Goal: Communication & Community: Share content

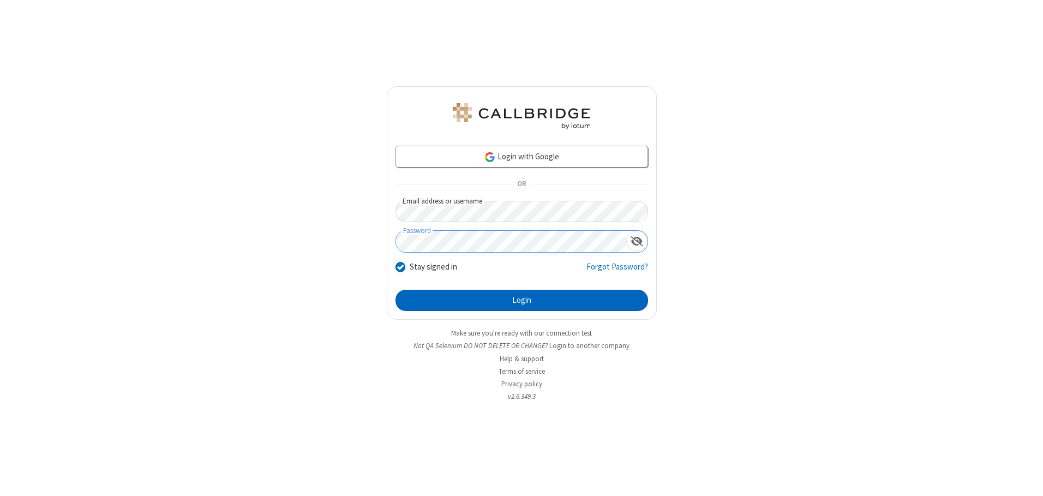
click at [522, 300] on button "Login" at bounding box center [522, 301] width 253 height 22
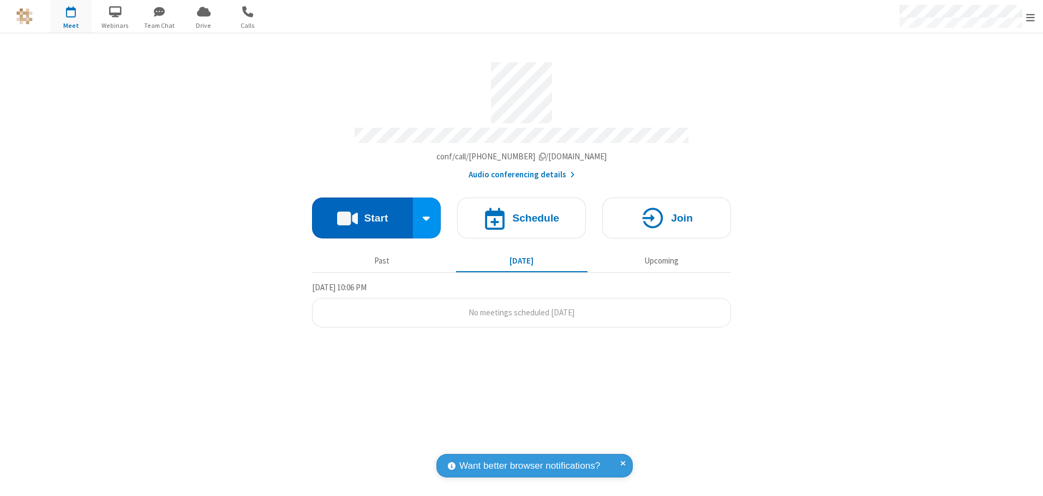
click at [362, 214] on button "Start" at bounding box center [362, 218] width 101 height 41
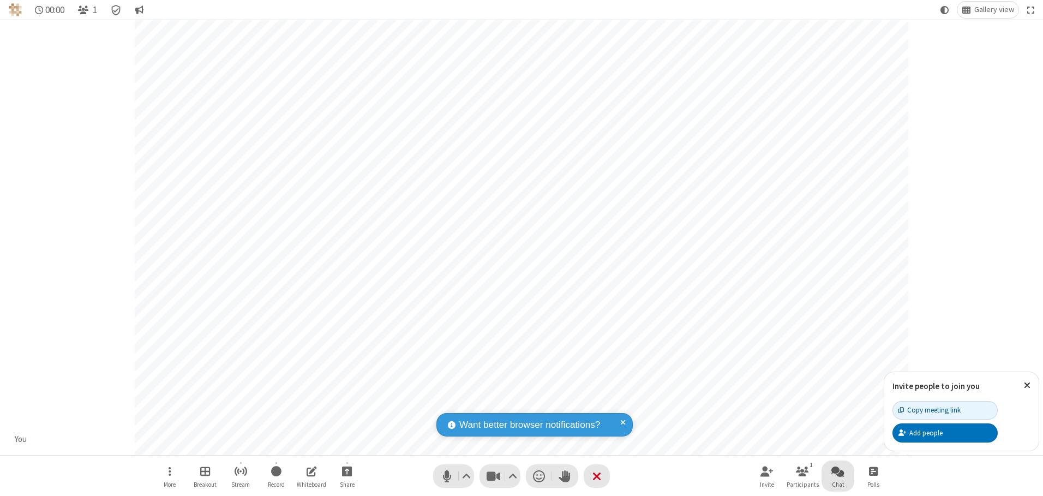
click at [838, 471] on span "Open chat" at bounding box center [838, 471] width 13 height 14
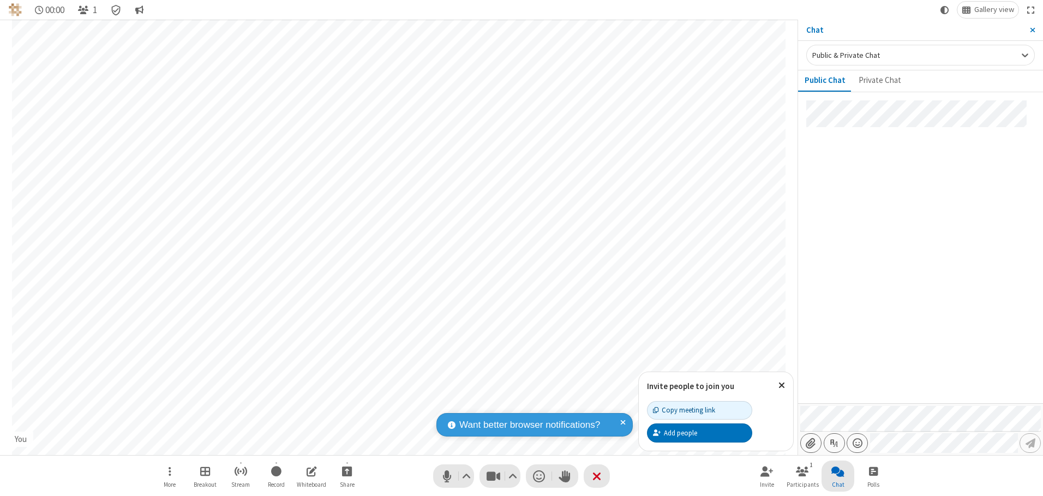
type input "C:\fakepath\doc_test.docx"
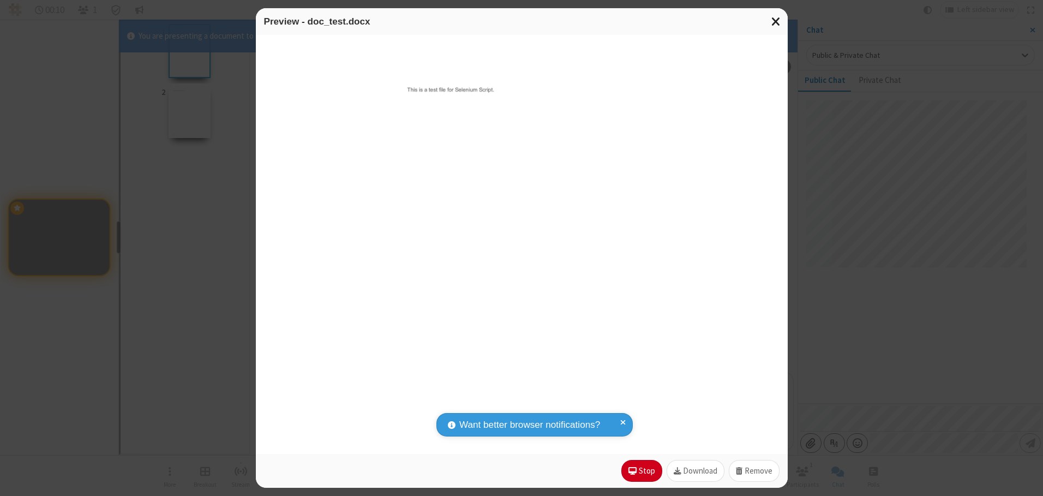
click at [776, 21] on span "Close modal" at bounding box center [777, 21] width 10 height 14
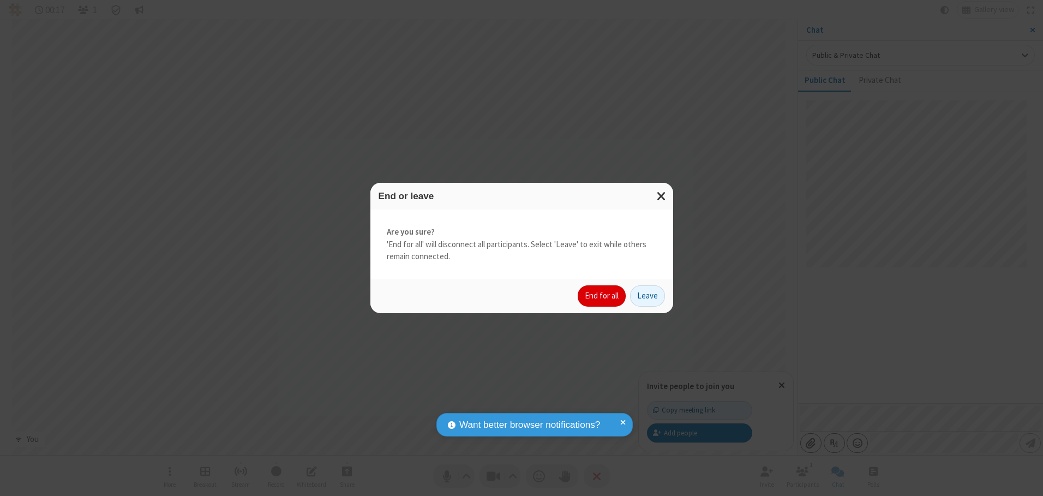
click at [602, 296] on button "End for all" at bounding box center [602, 296] width 48 height 22
